Goal: Information Seeking & Learning: Learn about a topic

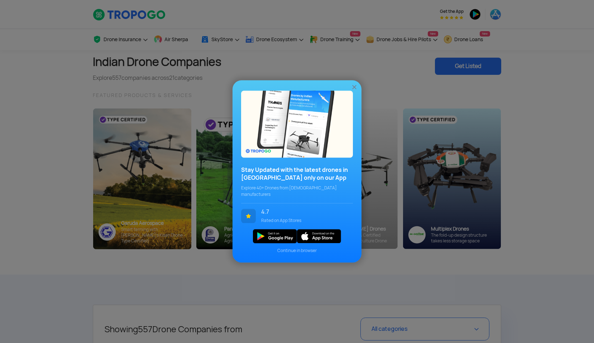
click at [355, 89] on img at bounding box center [354, 87] width 7 height 7
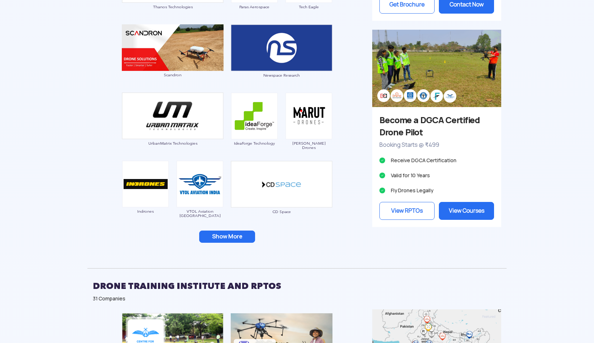
scroll to position [775, 0]
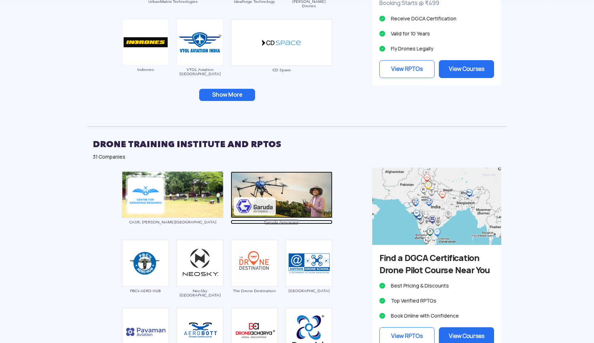
click at [297, 191] on img at bounding box center [282, 195] width 102 height 47
